Goal: Task Accomplishment & Management: Complete application form

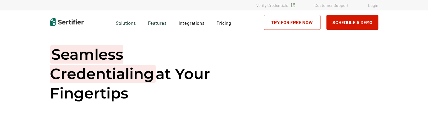
click at [371, 6] on link "Login" at bounding box center [373, 5] width 10 height 5
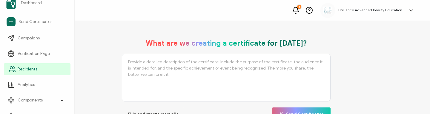
scroll to position [32, 0]
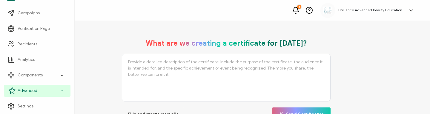
click at [43, 89] on div "Advanced" at bounding box center [37, 91] width 67 height 12
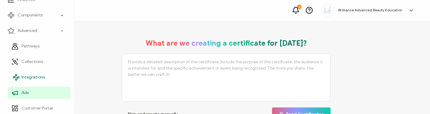
scroll to position [94, 0]
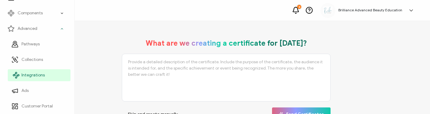
click at [41, 77] on span "Integrations" at bounding box center [32, 75] width 23 height 6
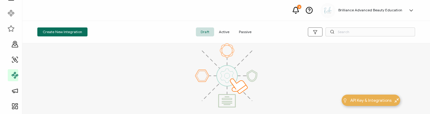
scroll to position [32, 0]
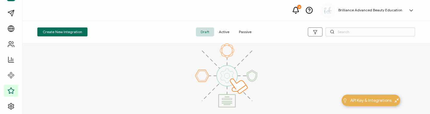
click at [224, 32] on span "Active" at bounding box center [224, 31] width 20 height 9
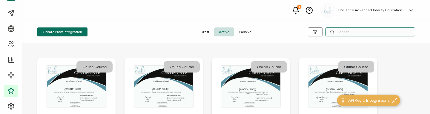
click at [339, 31] on input "text" at bounding box center [370, 31] width 90 height 9
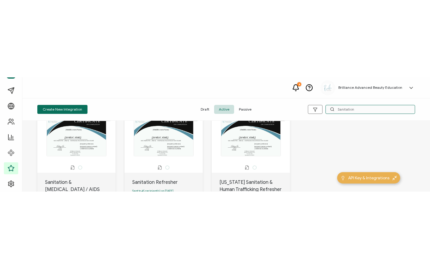
scroll to position [0, 0]
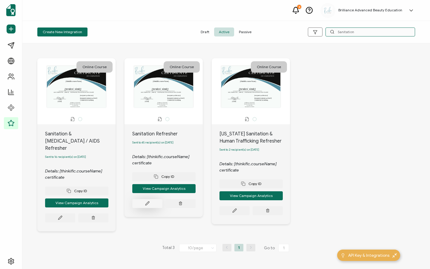
type input "Sanitation"
click at [62, 114] on icon at bounding box center [60, 217] width 4 height 4
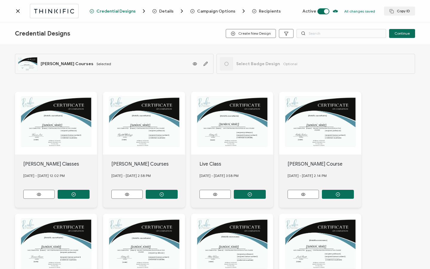
click at [253, 9] on div "Recipients" at bounding box center [260, 11] width 17 height 4
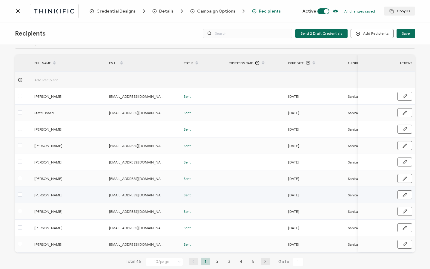
scroll to position [30, 0]
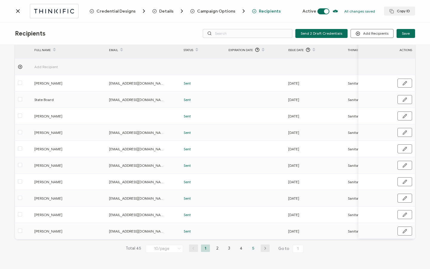
click at [252, 114] on li "5" at bounding box center [253, 247] width 9 height 7
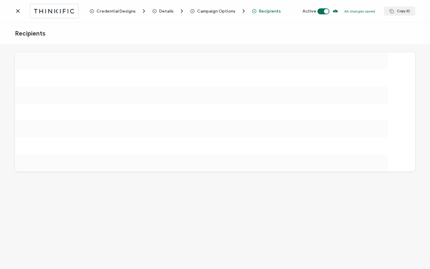
scroll to position [0, 0]
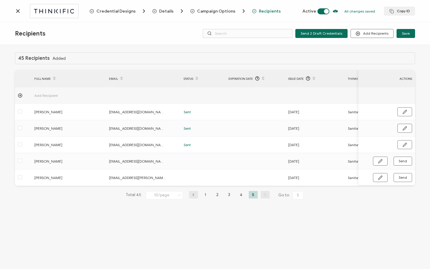
drag, startPoint x: 204, startPoint y: 187, endPoint x: 285, endPoint y: 190, distance: 81.2
click at [285, 114] on div "45 Recipients Added FULL NAME EMAIL Status Expiration Date Issue Date Thinkific…" at bounding box center [215, 130] width 400 height 156
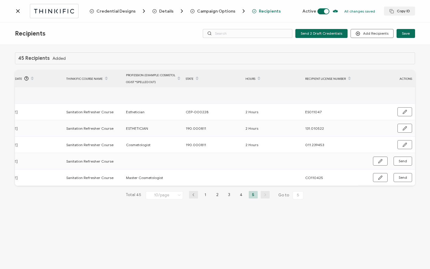
scroll to position [0, 285]
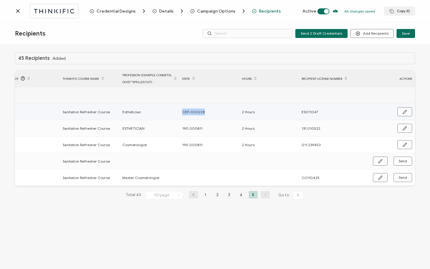
drag, startPoint x: 180, startPoint y: 110, endPoint x: 210, endPoint y: 116, distance: 31.1
click at [210, 114] on td "CEP-000228" at bounding box center [209, 112] width 60 height 16
copy span "CEP-000228"
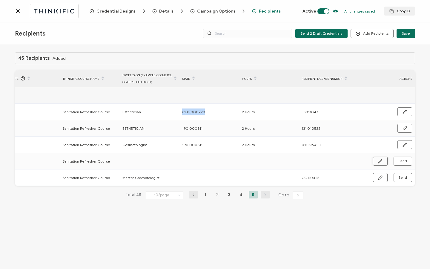
click at [402, 114] on icon "button" at bounding box center [404, 128] width 4 height 4
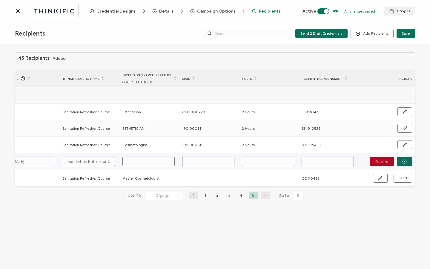
click at [207, 114] on input "text" at bounding box center [208, 161] width 52 height 10
paste input "CEP-000228"
type input "CEP-000228"
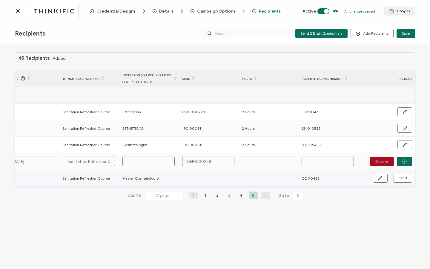
type input "CEP-000228"
click at [259, 114] on input "text" at bounding box center [268, 161] width 52 height 10
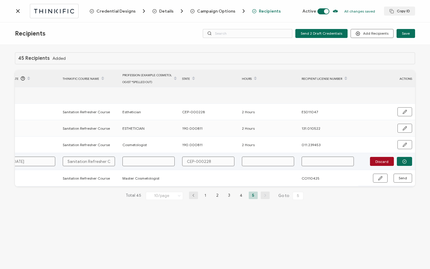
type input "2"
type input "2 H"
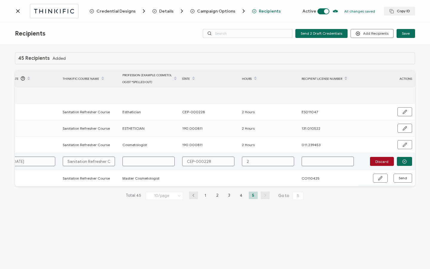
type input "2 H"
type input "2 Ho"
type input "2 Hou"
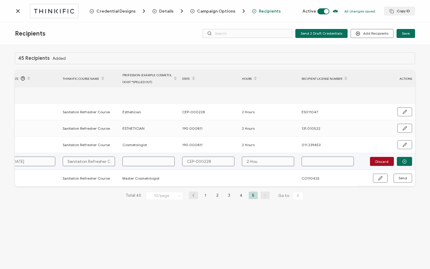
type input "2 Hour"
type input "2 Hours"
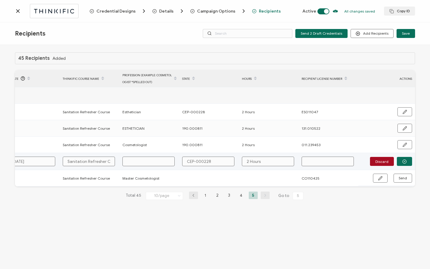
click at [151, 114] on input "text" at bounding box center [148, 161] width 52 height 10
type input "E"
type input "Es"
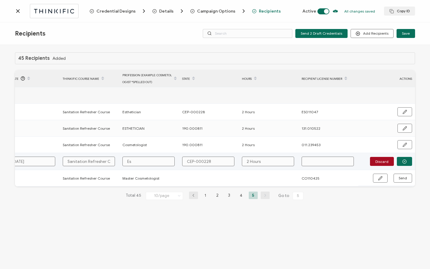
type input "Est"
type input "Esth"
type input "Esthe"
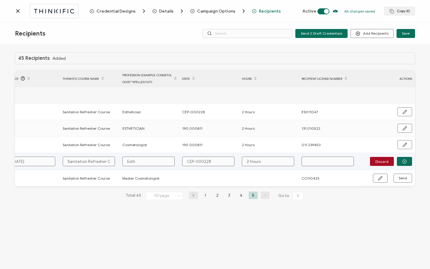
type input "Esthe"
type input "Esthet"
type input "Estheti"
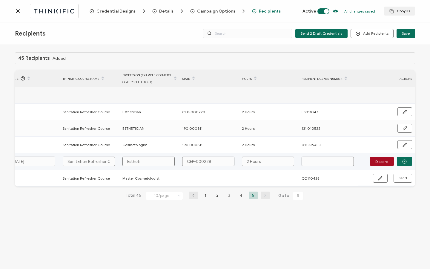
type input "Esthetif"
type input "Esthetifc"
type input "Esthetifcf"
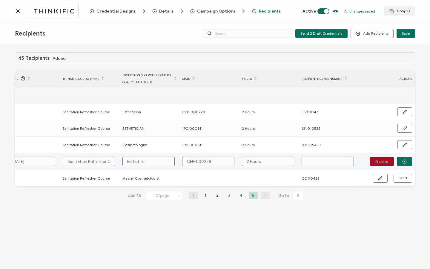
type input "Esthetifcf"
type input "Esthetifc"
type input "Esthetif"
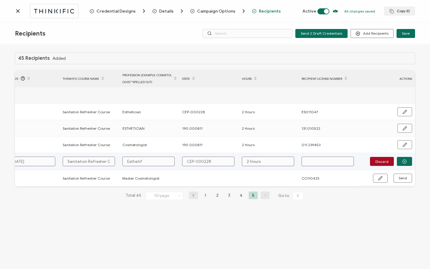
type input "Estheti"
type input "Esthetii"
type input "Estheti"
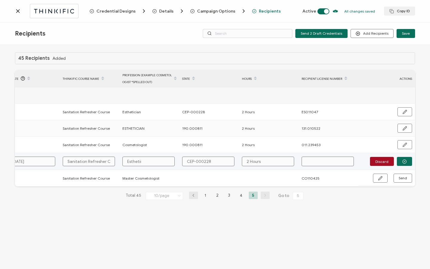
type input "Estheti"
type input "Esthetic"
type input "Esthetici"
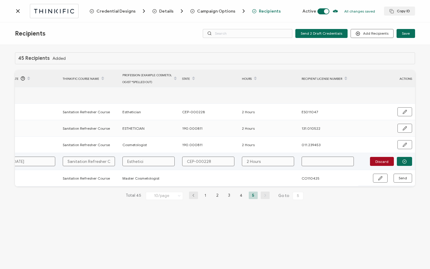
type input "Estheticia"
type input "Esthetician"
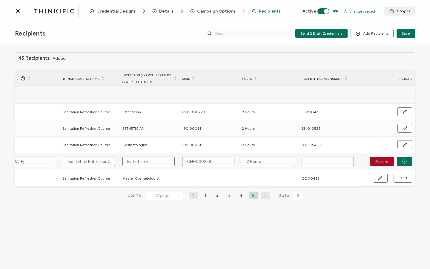
type input "Esthetician"
type input "Esthetician I"
type input "Esthetician In"
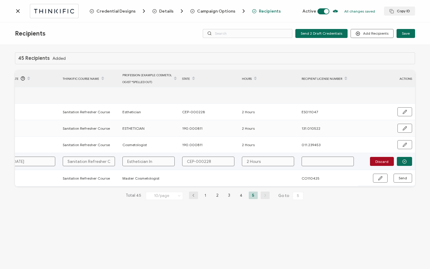
type input "Esthetician Ins"
type input "Esthetician Inst"
type input "Esthetician Instr"
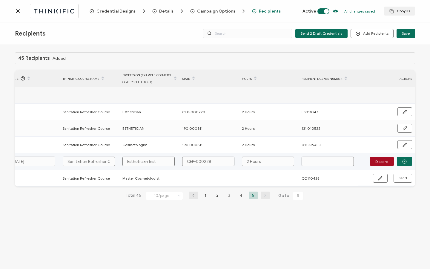
type input "Esthetician Instr"
type input "Esthetician Instru"
type input "Esthetician Instr"
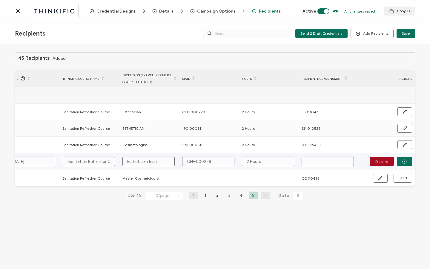
type input "Esthetician Instru"
type input "Esthetician Instruc"
type input "Esthetician Instruct"
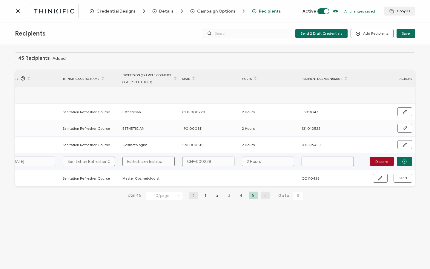
type input "Esthetician Instruct"
type input "Esthetician Instructo"
type input "Esthetician Instructor"
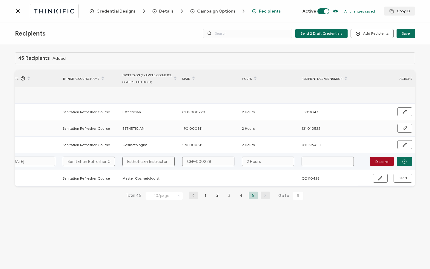
type input "Esthetician Instructor"
click at [318, 114] on td at bounding box center [328, 161] width 60 height 17
click at [317, 114] on input "text" at bounding box center [327, 161] width 52 height 10
paste input "CEP-000228"
type input "CEP-000228"
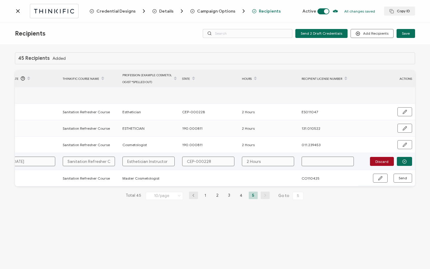
type input "CEP-000228"
click at [404, 114] on icon "button" at bounding box center [404, 161] width 4 height 4
click at [382, 114] on span "Send" at bounding box center [380, 161] width 4 height 4
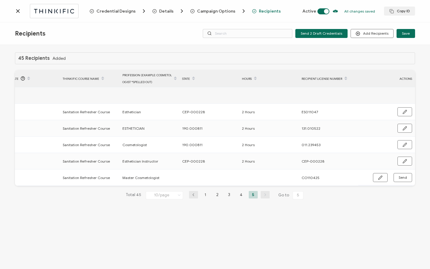
click at [18, 12] on icon at bounding box center [18, 11] width 6 height 6
